Goal: Information Seeking & Learning: Learn about a topic

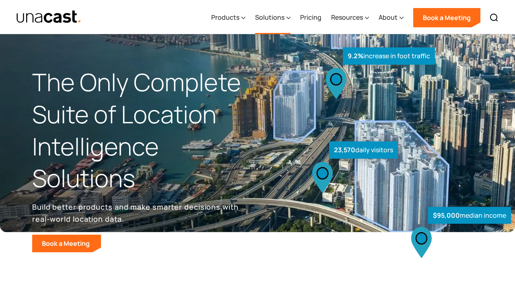
click at [280, 18] on div "Solutions" at bounding box center [269, 17] width 29 height 10
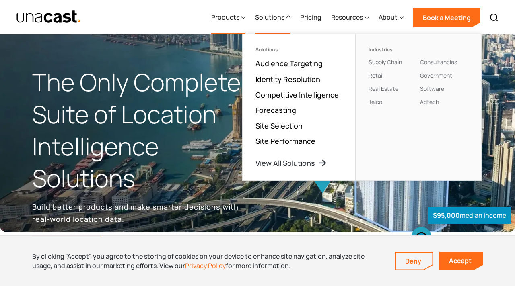
click at [235, 18] on div "Products" at bounding box center [225, 17] width 28 height 10
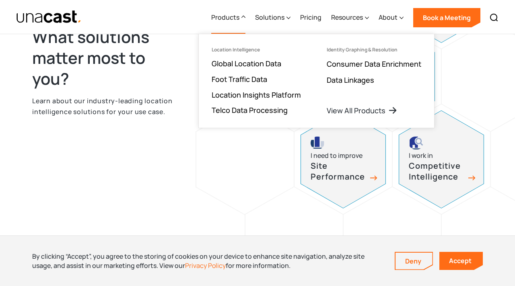
scroll to position [452, 0]
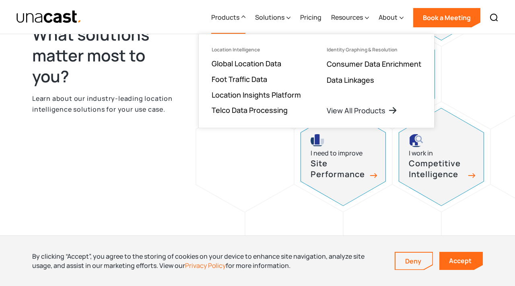
click at [218, 17] on div "Products" at bounding box center [225, 17] width 28 height 10
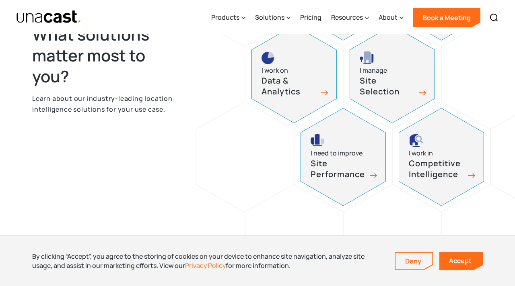
scroll to position [451, 0]
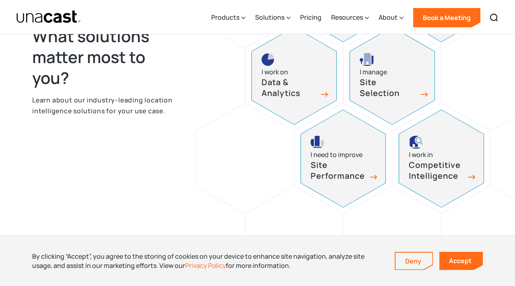
click at [414, 94] on h3 "Site Selection" at bounding box center [387, 87] width 56 height 21
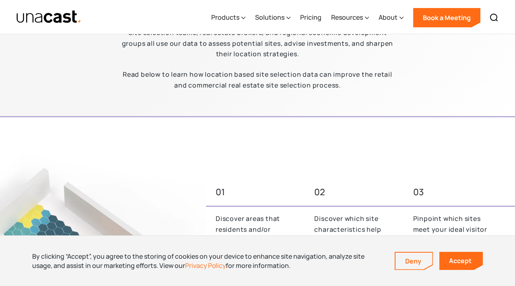
scroll to position [258, 0]
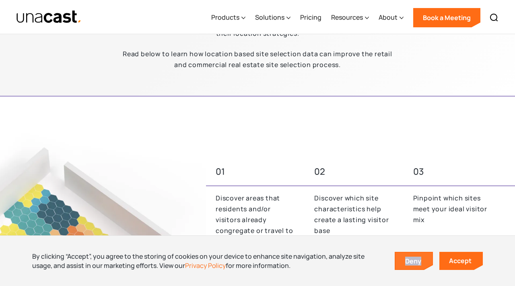
click at [416, 260] on link "Deny" at bounding box center [413, 261] width 37 height 17
